Goal: Check status: Check status

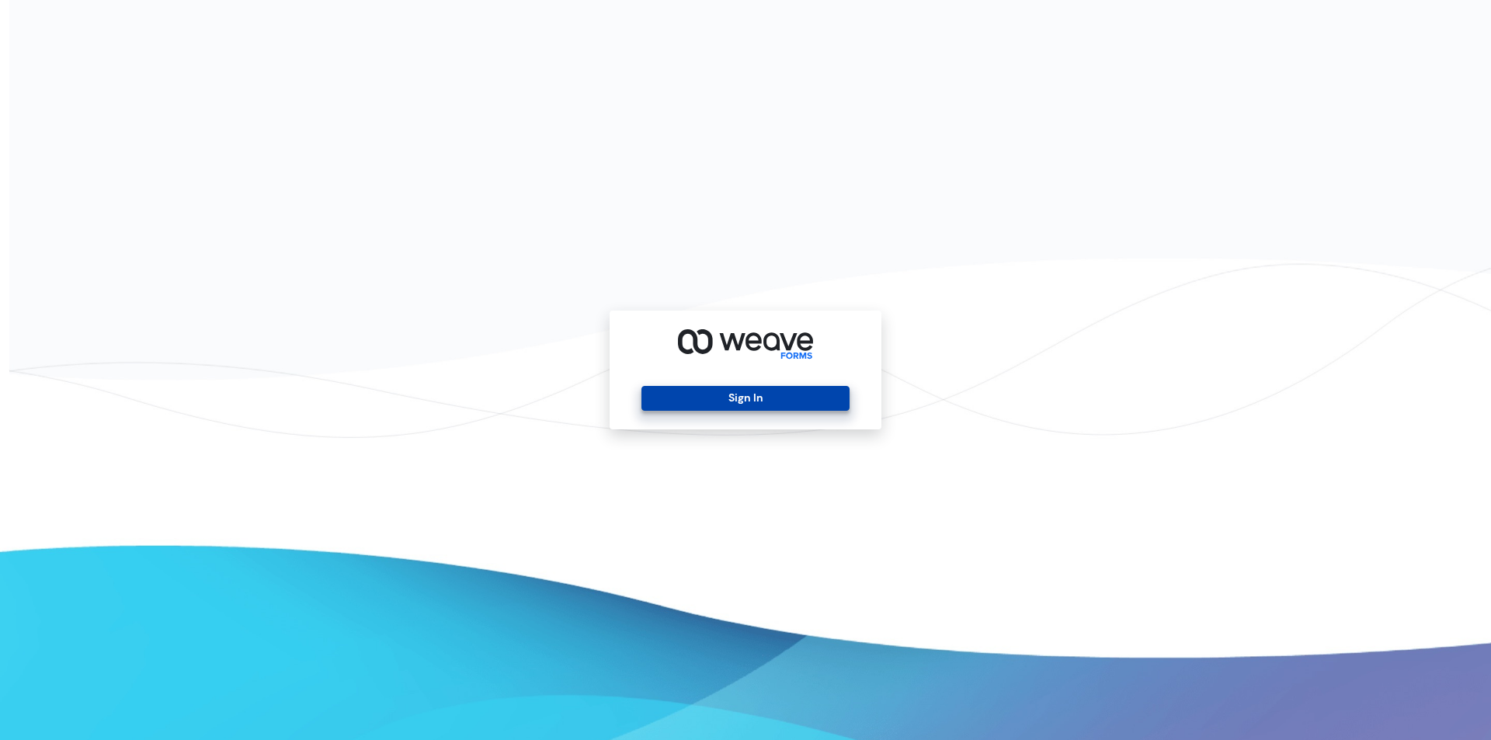
click at [756, 400] on button "Sign In" at bounding box center [745, 398] width 207 height 25
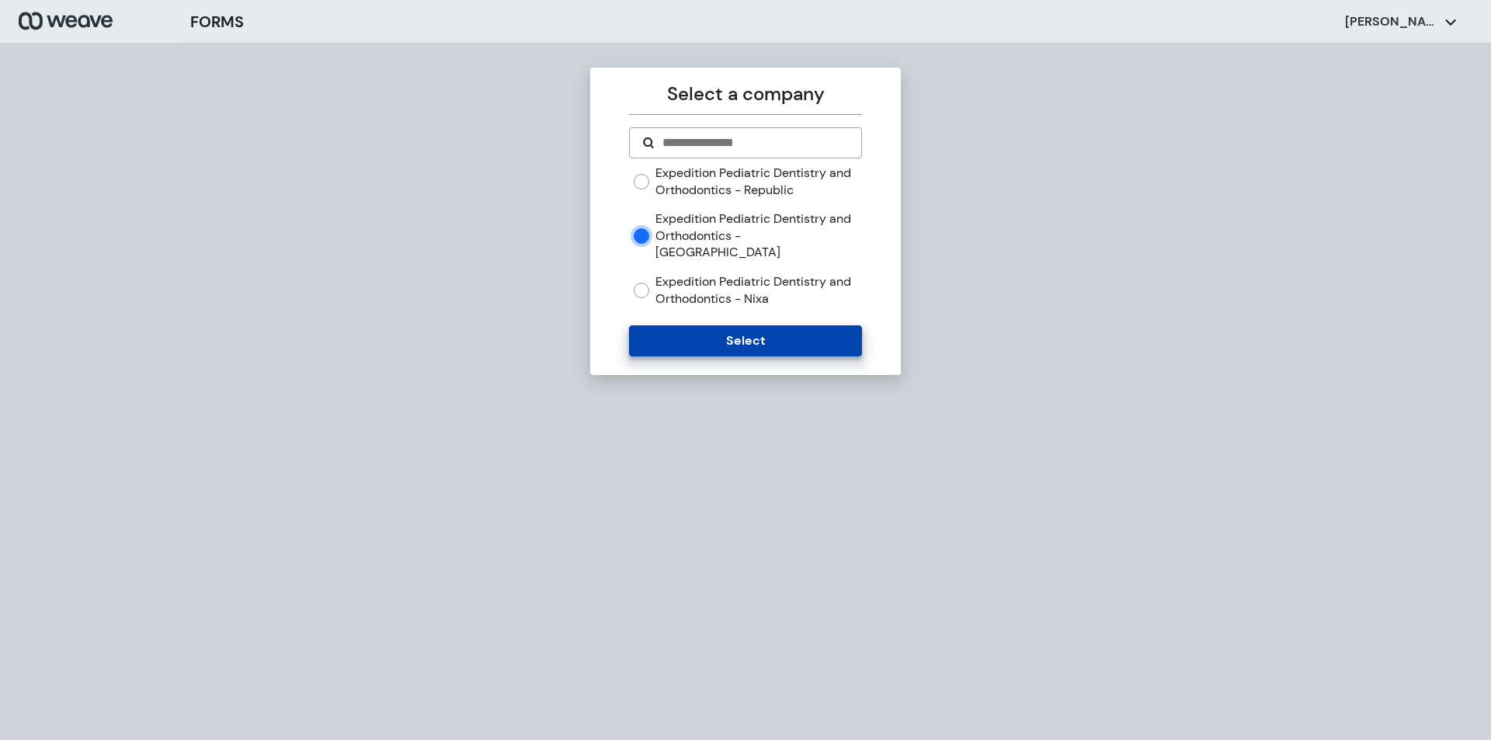
click at [768, 332] on button "Select" at bounding box center [745, 340] width 232 height 31
